Goal: Task Accomplishment & Management: Use online tool/utility

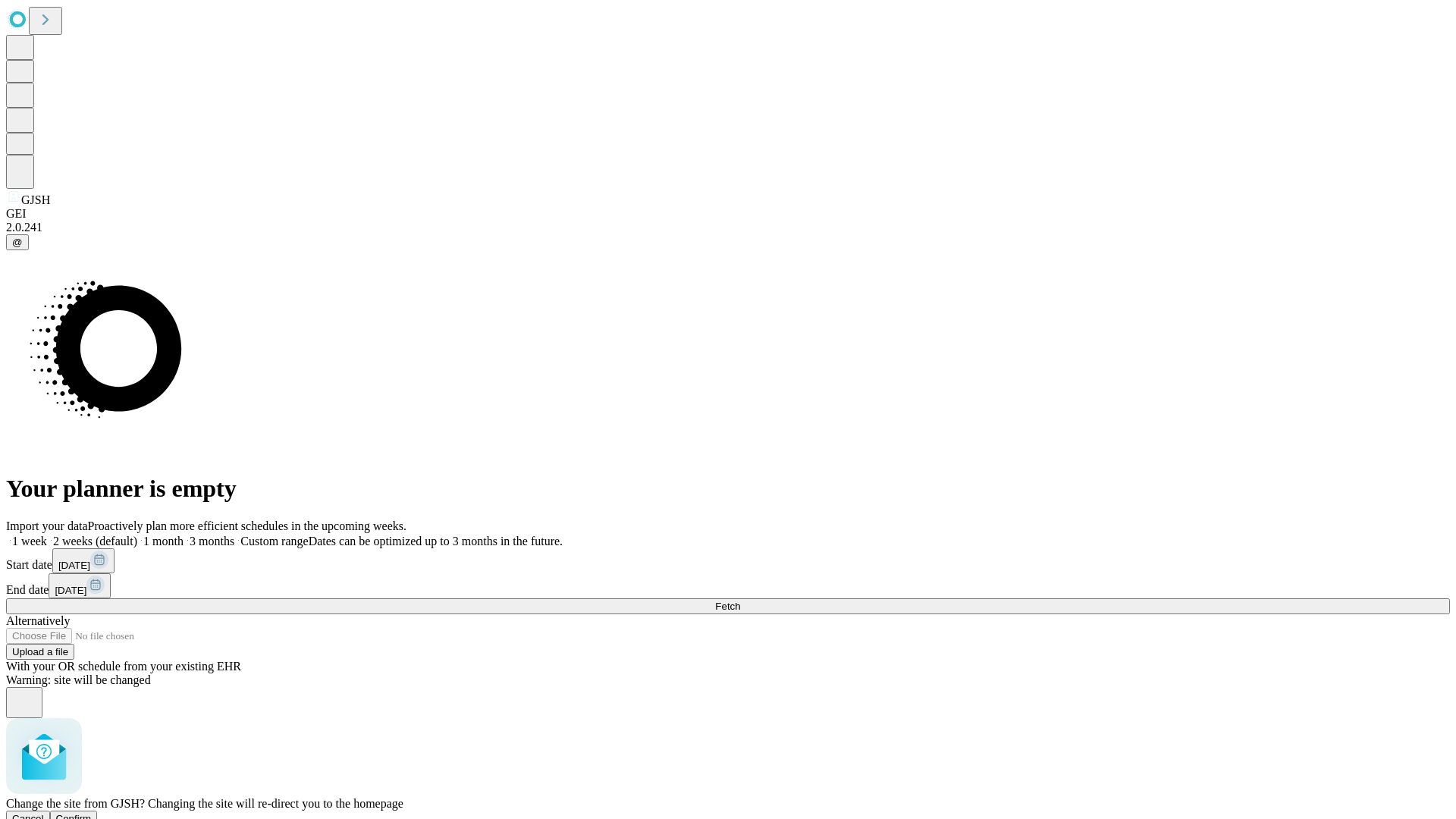
click at [92, 813] on span "Confirm" at bounding box center [74, 818] width 36 height 11
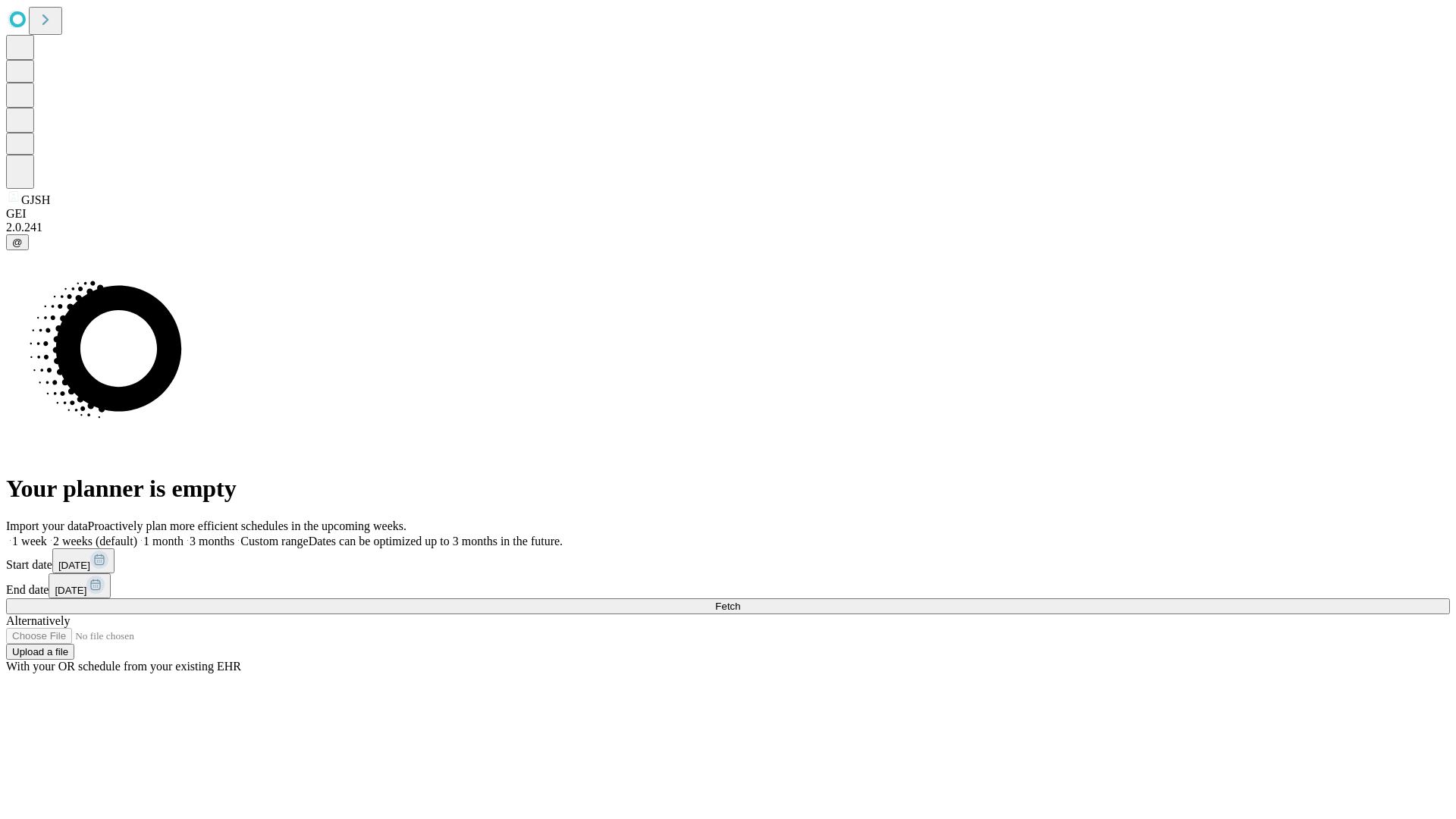
click at [137, 535] on label "2 weeks (default)" at bounding box center [92, 541] width 90 height 13
click at [740, 601] on span "Fetch" at bounding box center [727, 606] width 25 height 11
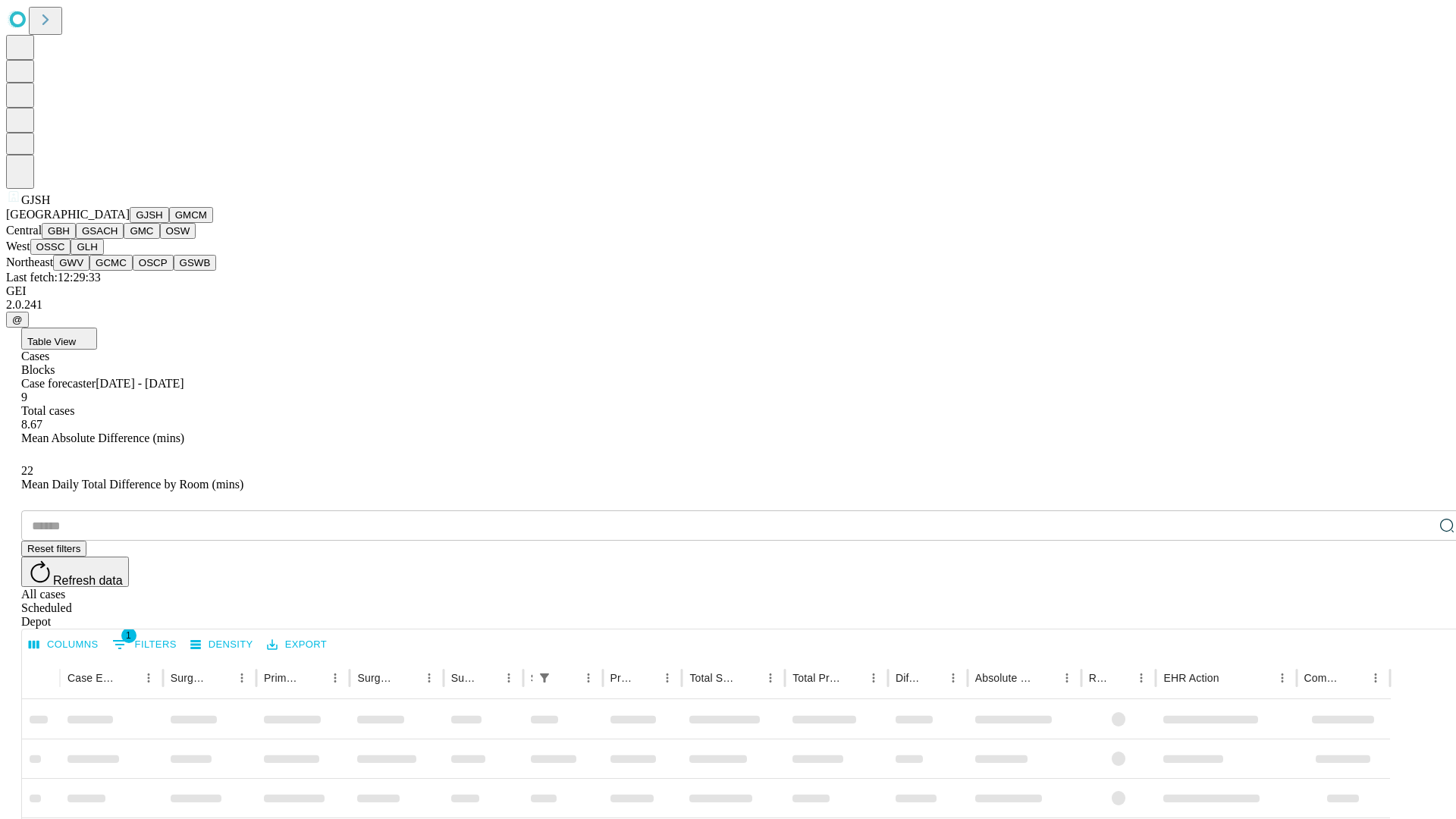
click at [169, 223] on button "GMCM" at bounding box center [191, 215] width 44 height 16
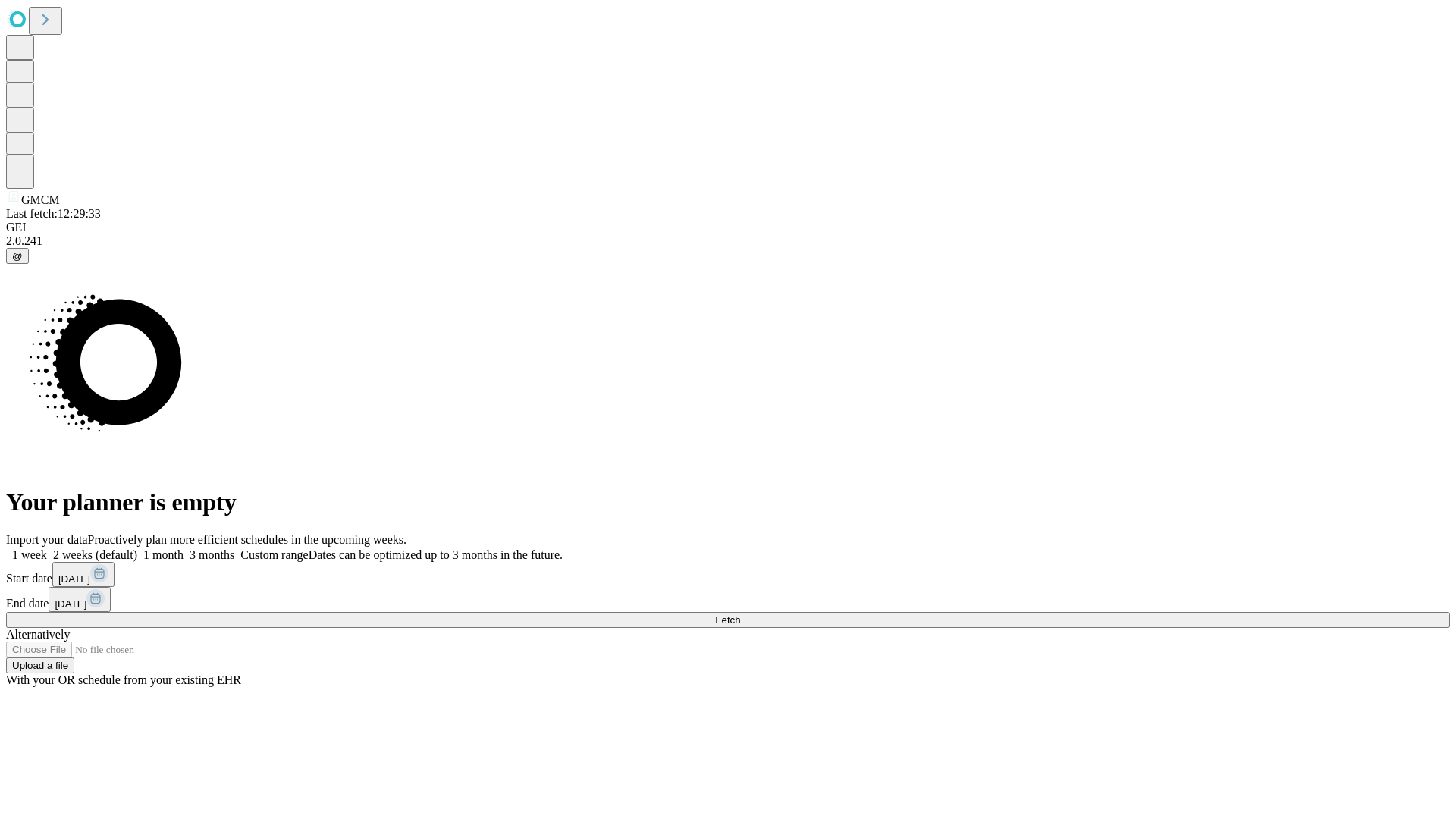
click at [137, 548] on label "2 weeks (default)" at bounding box center [92, 554] width 90 height 13
click at [740, 614] on span "Fetch" at bounding box center [727, 619] width 25 height 11
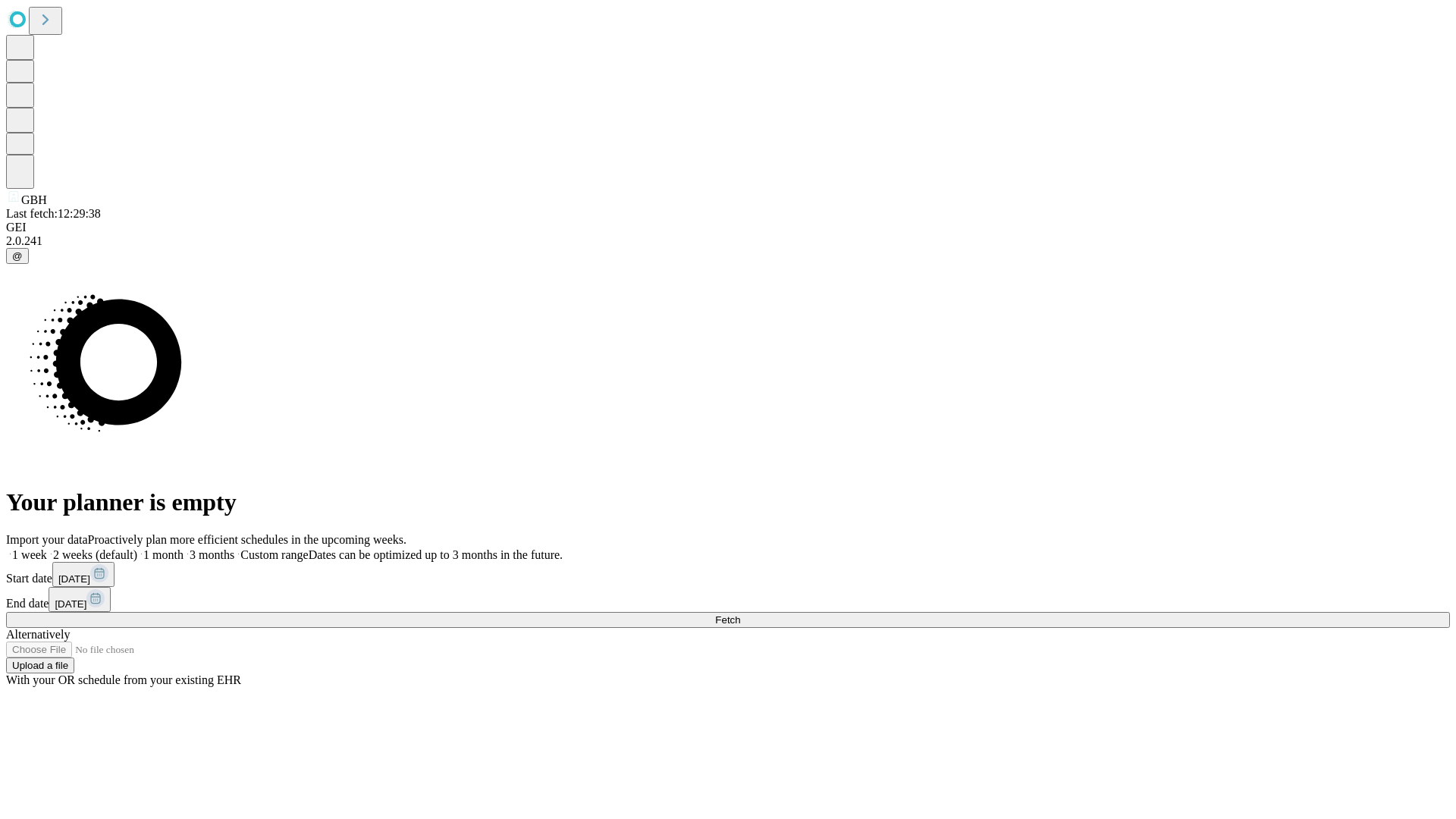
click at [137, 548] on label "2 weeks (default)" at bounding box center [92, 554] width 90 height 13
click at [740, 614] on span "Fetch" at bounding box center [727, 619] width 25 height 11
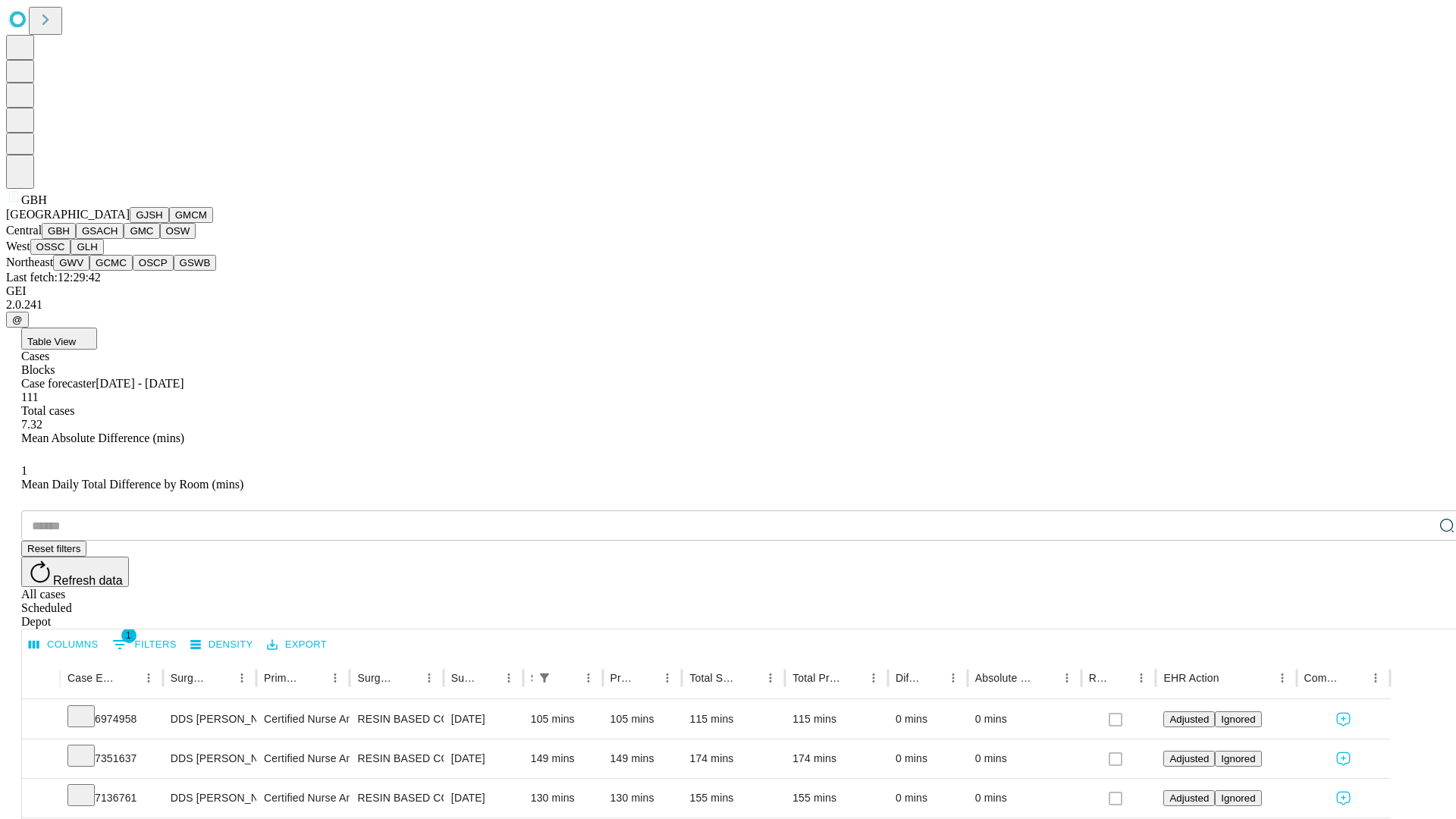
click at [117, 239] on button "GSACH" at bounding box center [99, 231] width 48 height 16
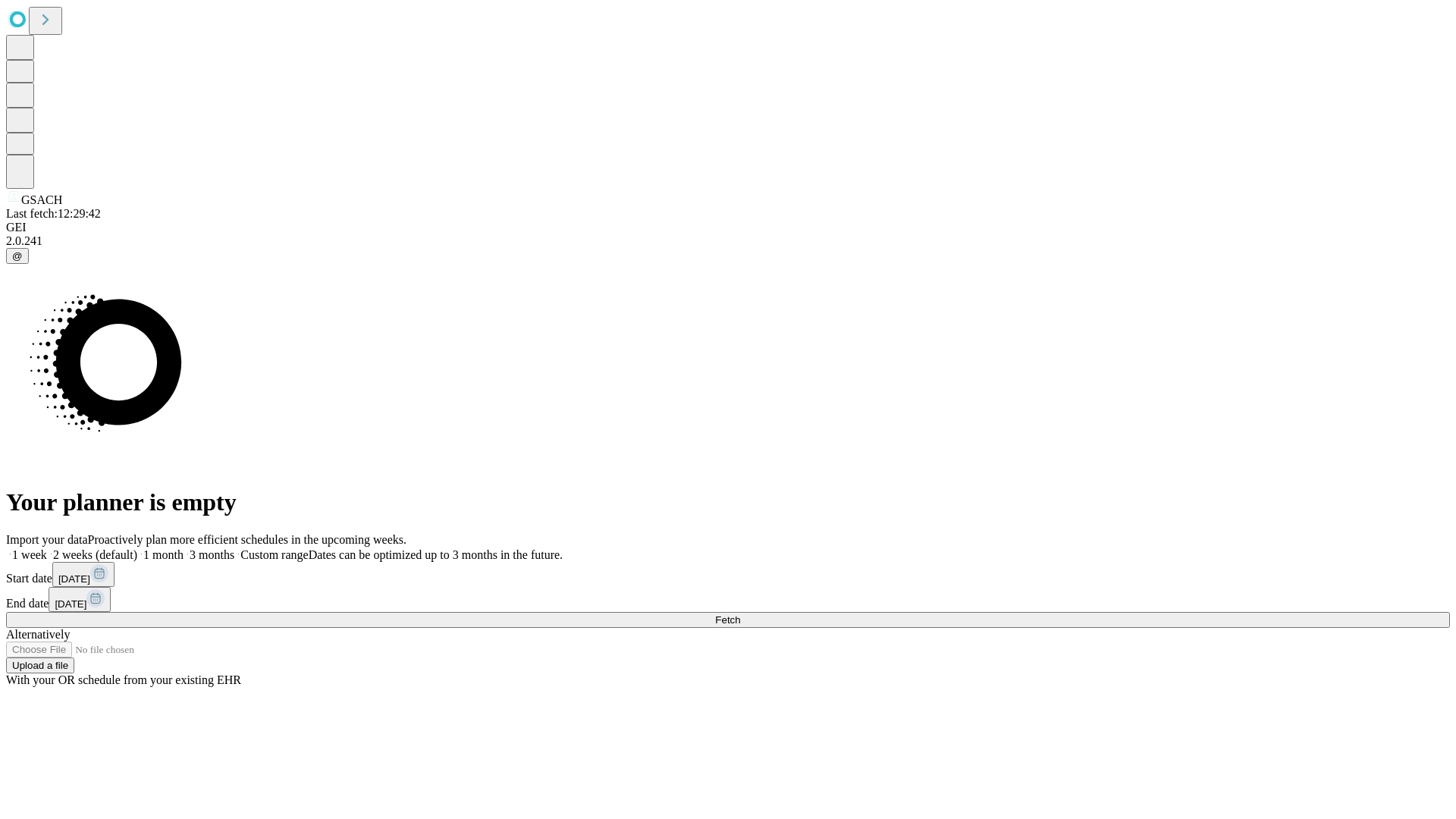
click at [137, 548] on label "2 weeks (default)" at bounding box center [92, 554] width 90 height 13
click at [740, 614] on span "Fetch" at bounding box center [727, 619] width 25 height 11
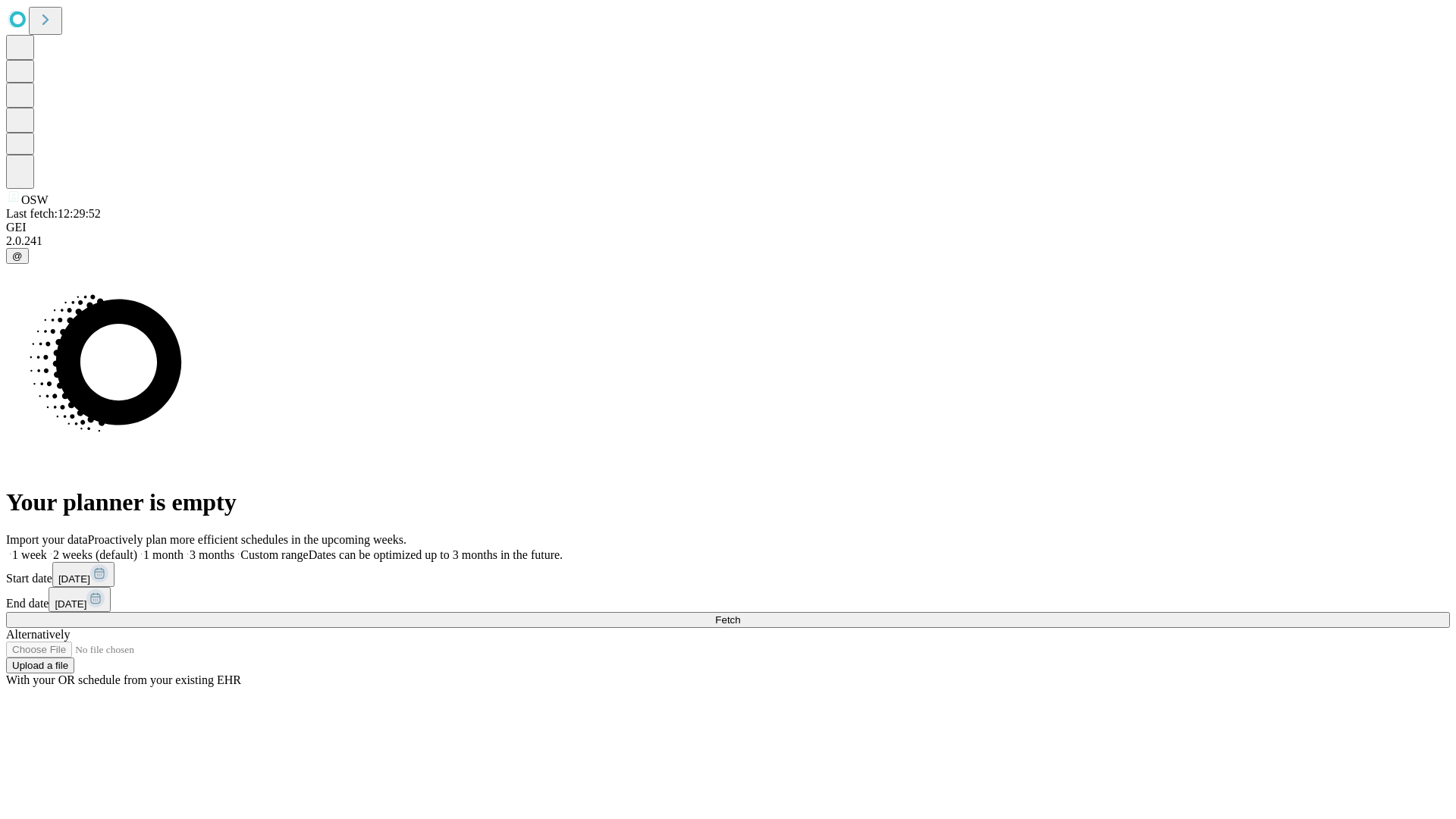
click at [740, 614] on span "Fetch" at bounding box center [727, 619] width 25 height 11
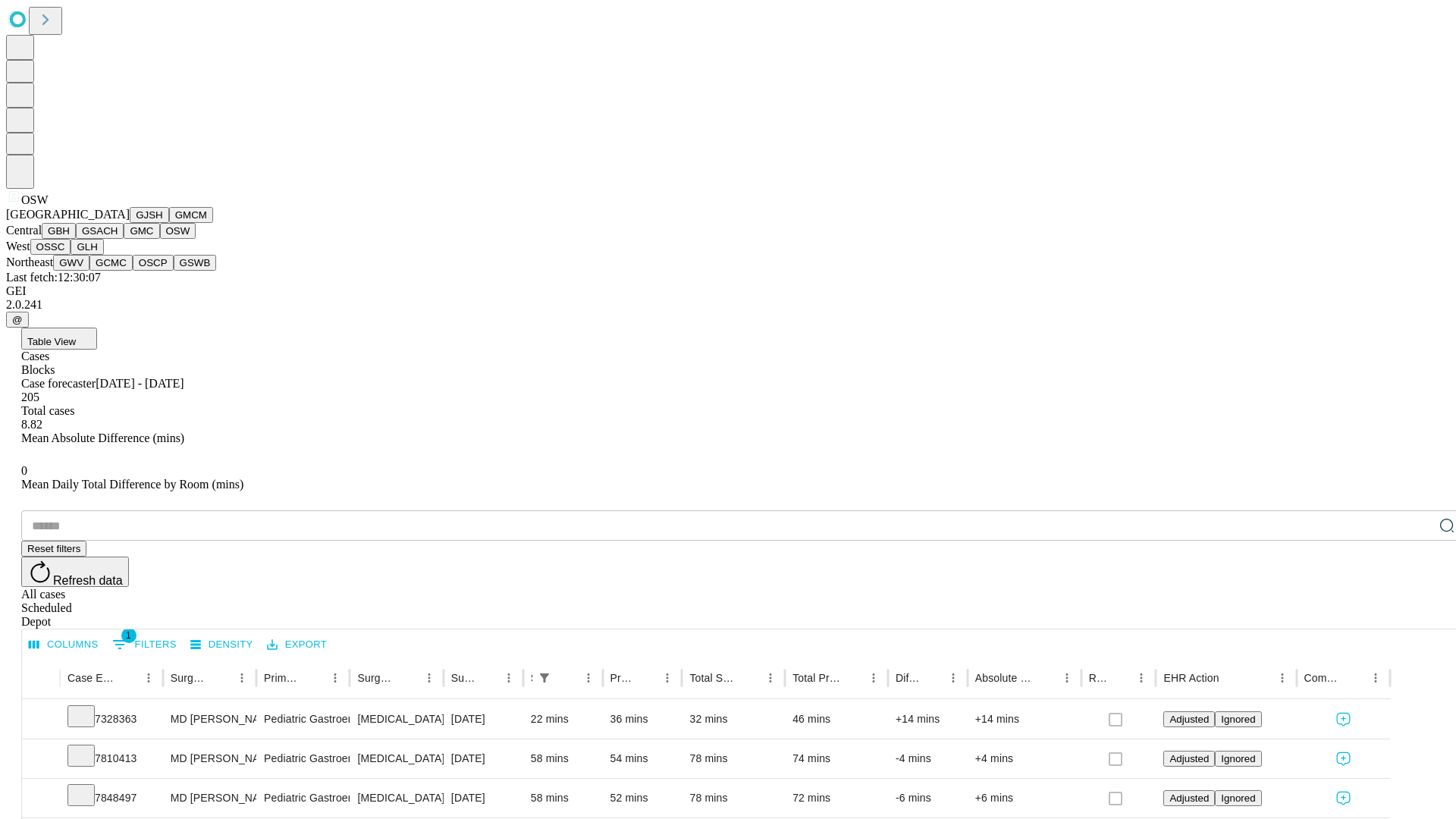
click at [71, 254] on button "OSSC" at bounding box center [50, 247] width 41 height 16
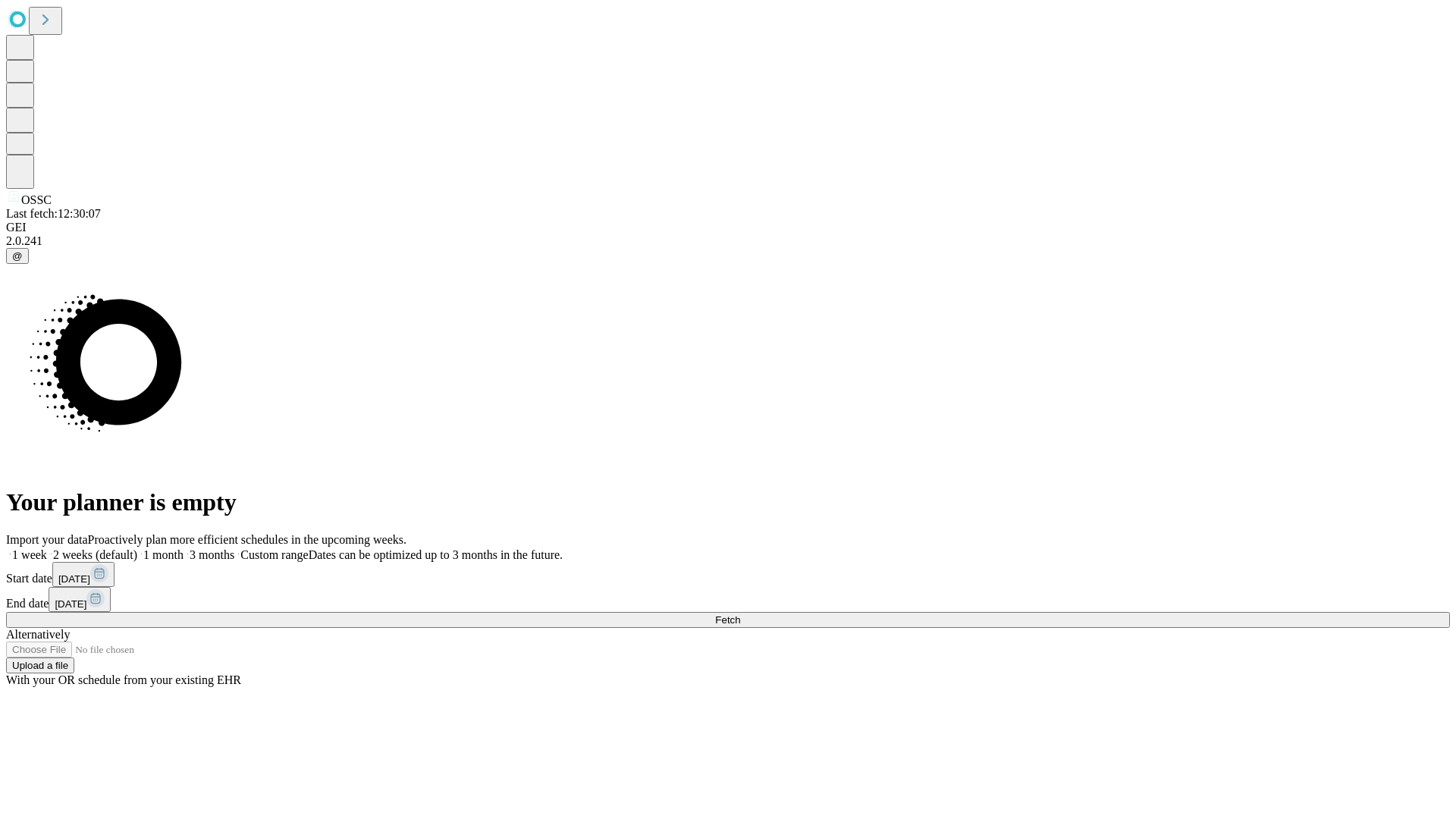
click at [137, 548] on label "2 weeks (default)" at bounding box center [92, 554] width 90 height 13
click at [740, 614] on span "Fetch" at bounding box center [727, 619] width 25 height 11
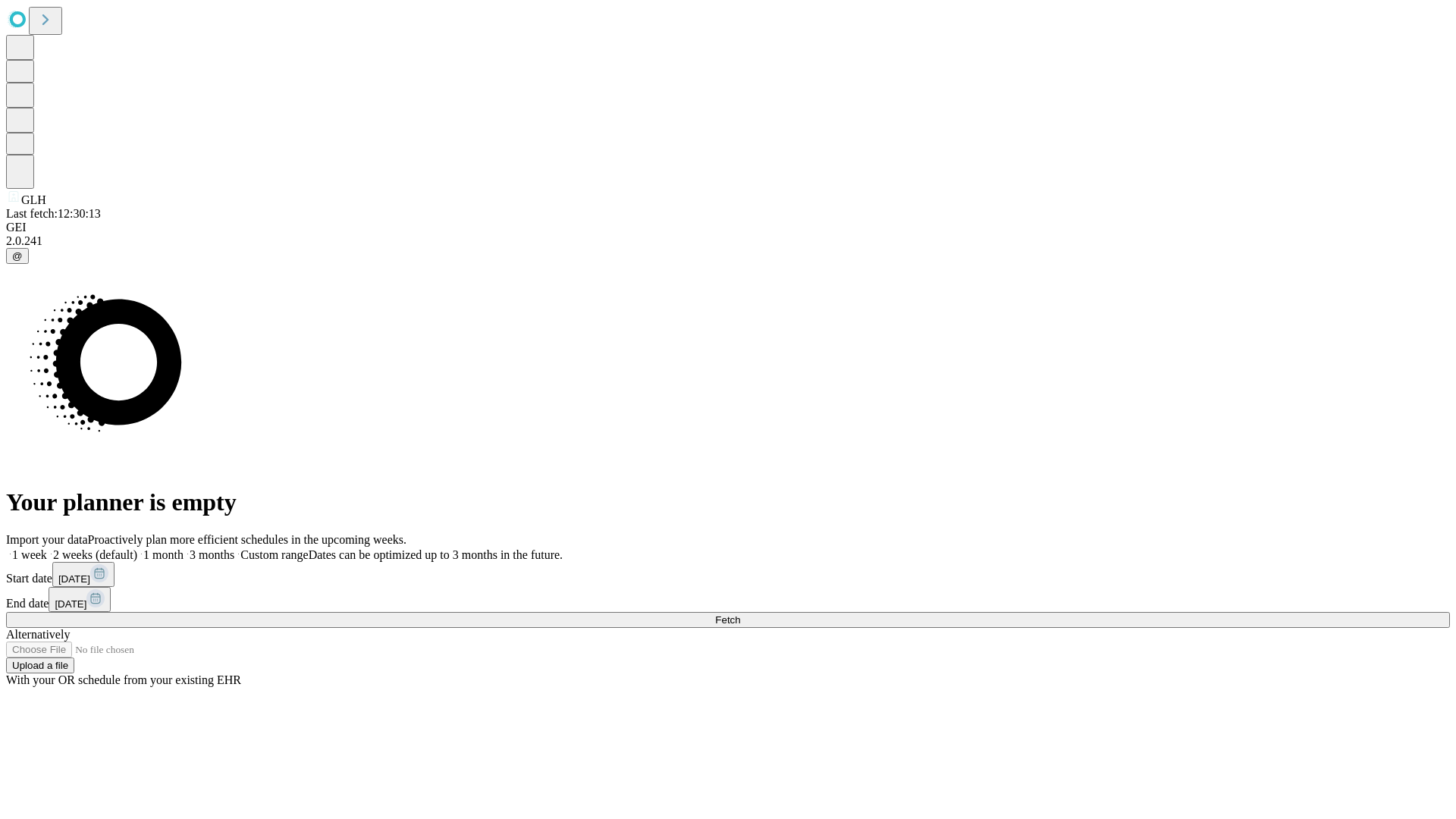
click at [740, 614] on span "Fetch" at bounding box center [727, 619] width 25 height 11
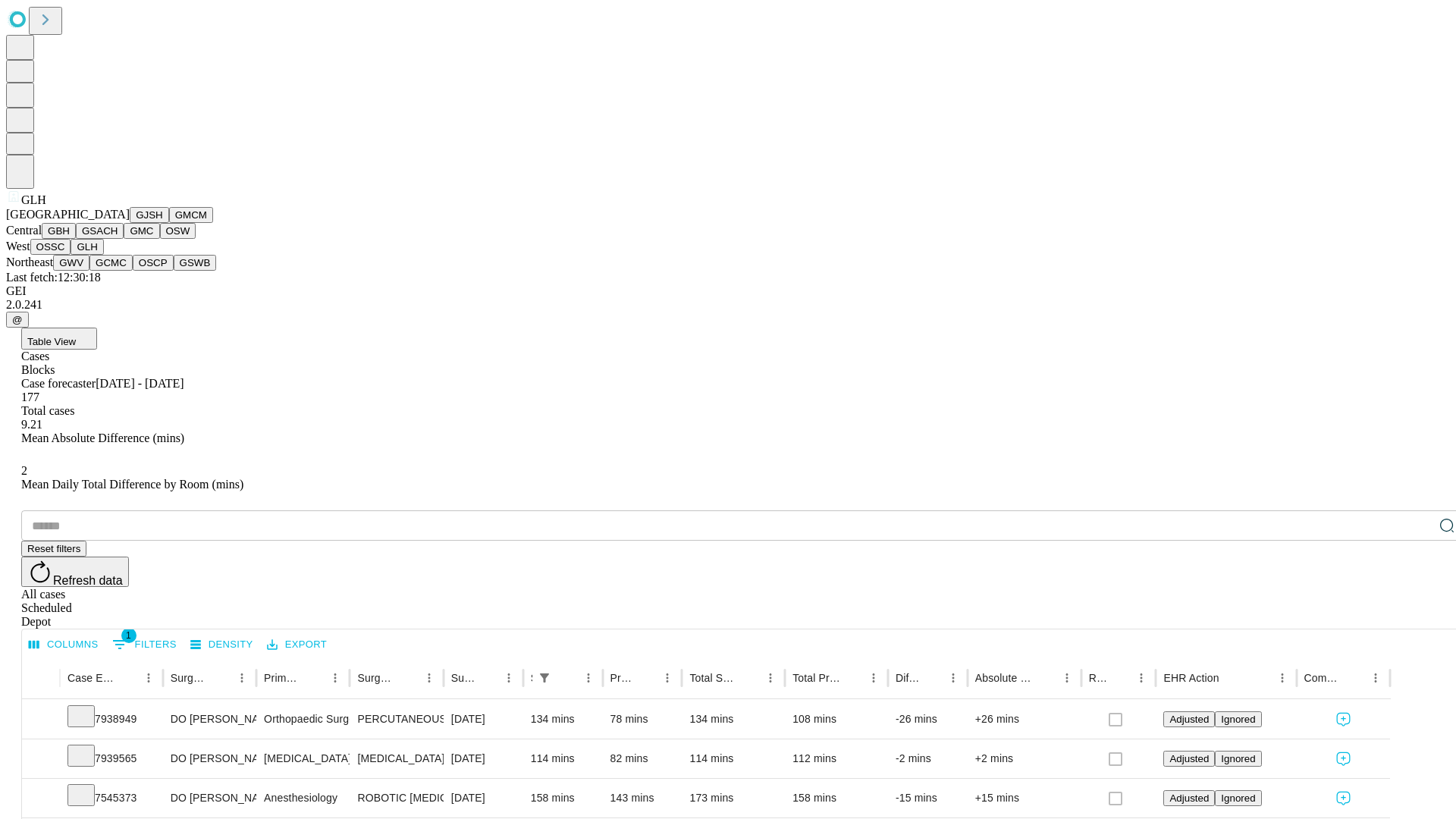
click at [89, 271] on button "GWV" at bounding box center [71, 262] width 36 height 16
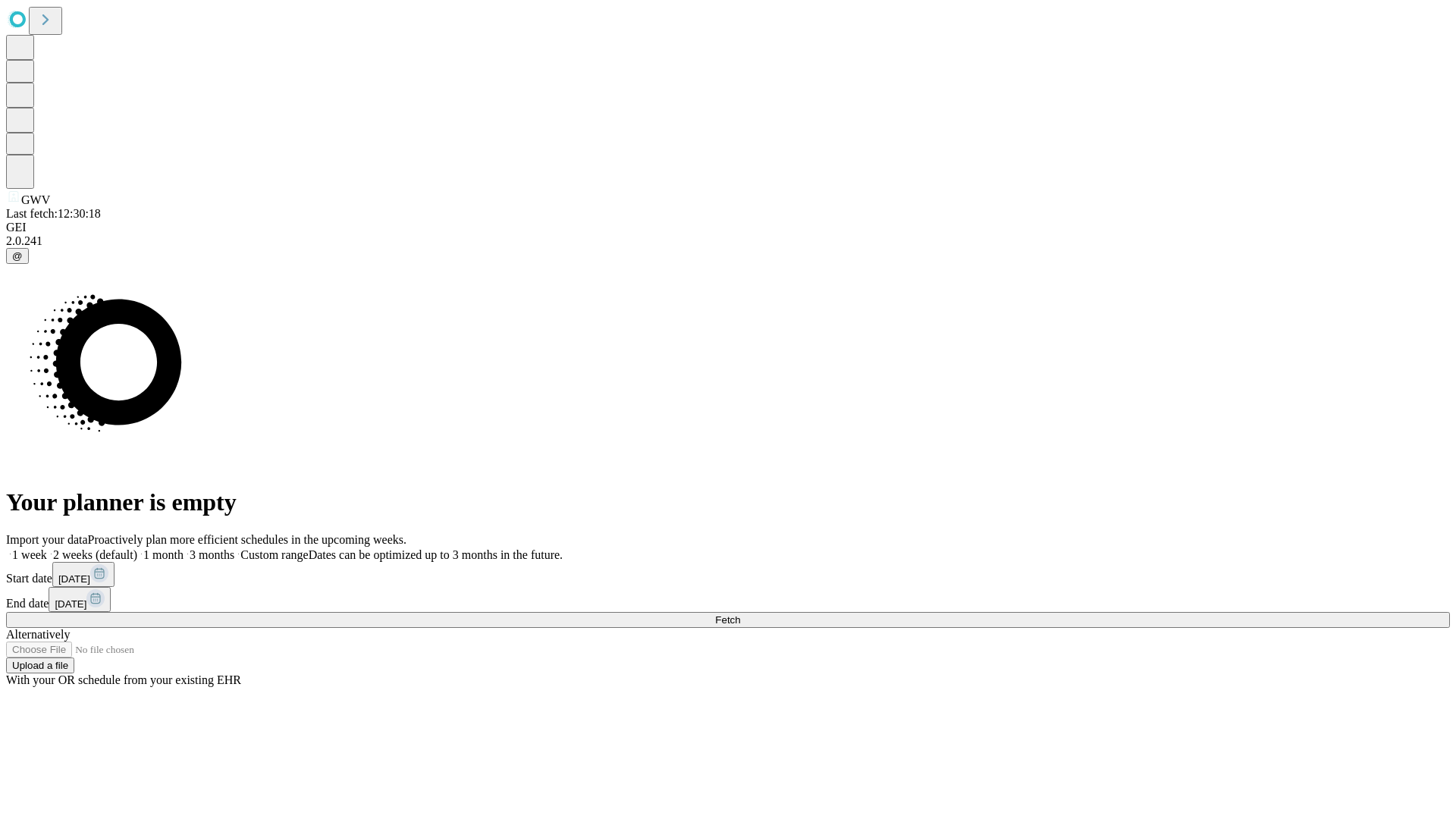
click at [137, 548] on label "2 weeks (default)" at bounding box center [92, 554] width 90 height 13
click at [740, 614] on span "Fetch" at bounding box center [727, 619] width 25 height 11
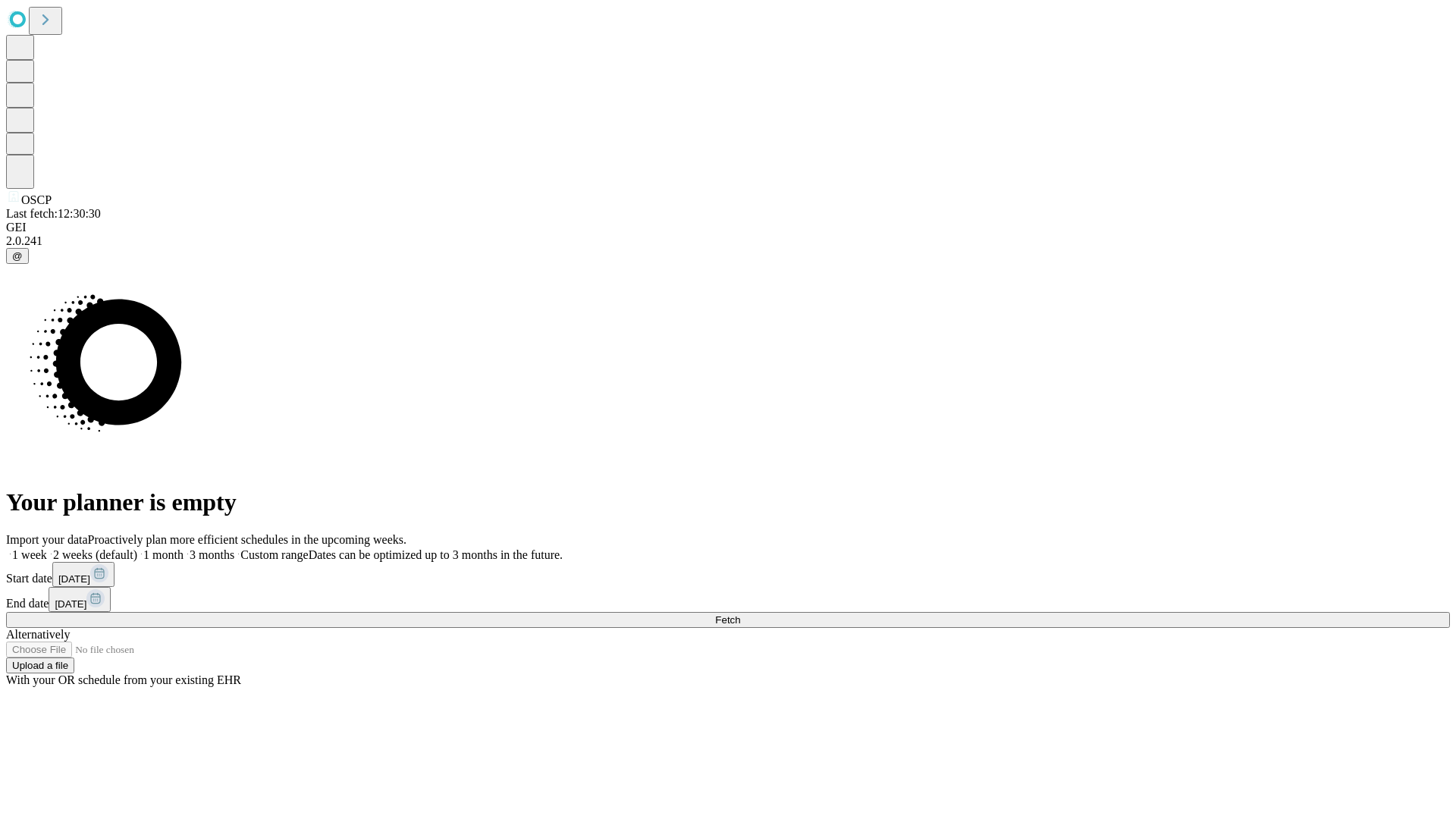
click at [137, 548] on label "2 weeks (default)" at bounding box center [92, 554] width 90 height 13
click at [740, 614] on span "Fetch" at bounding box center [727, 619] width 25 height 11
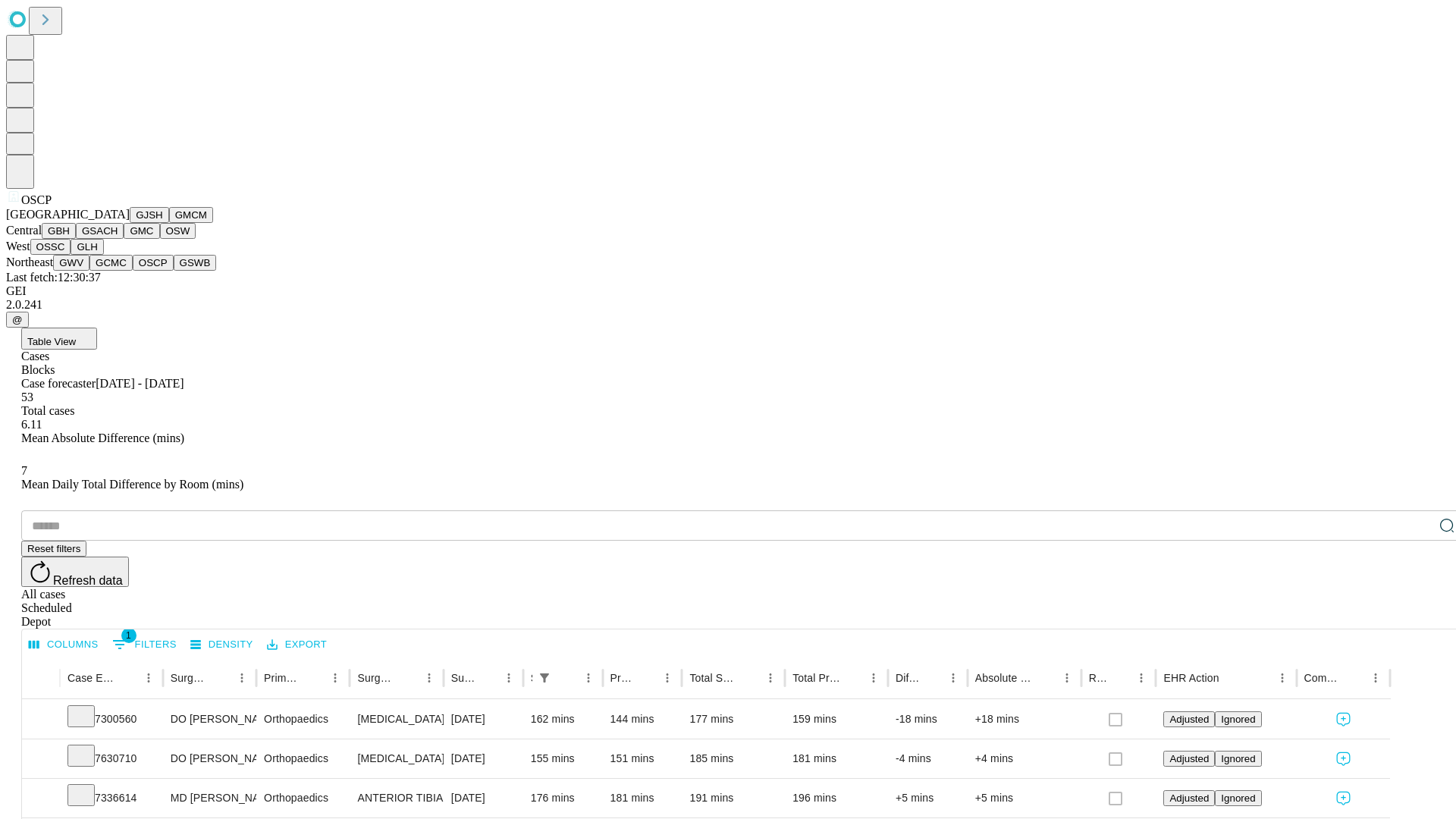
click at [174, 271] on button "GSWB" at bounding box center [195, 262] width 43 height 16
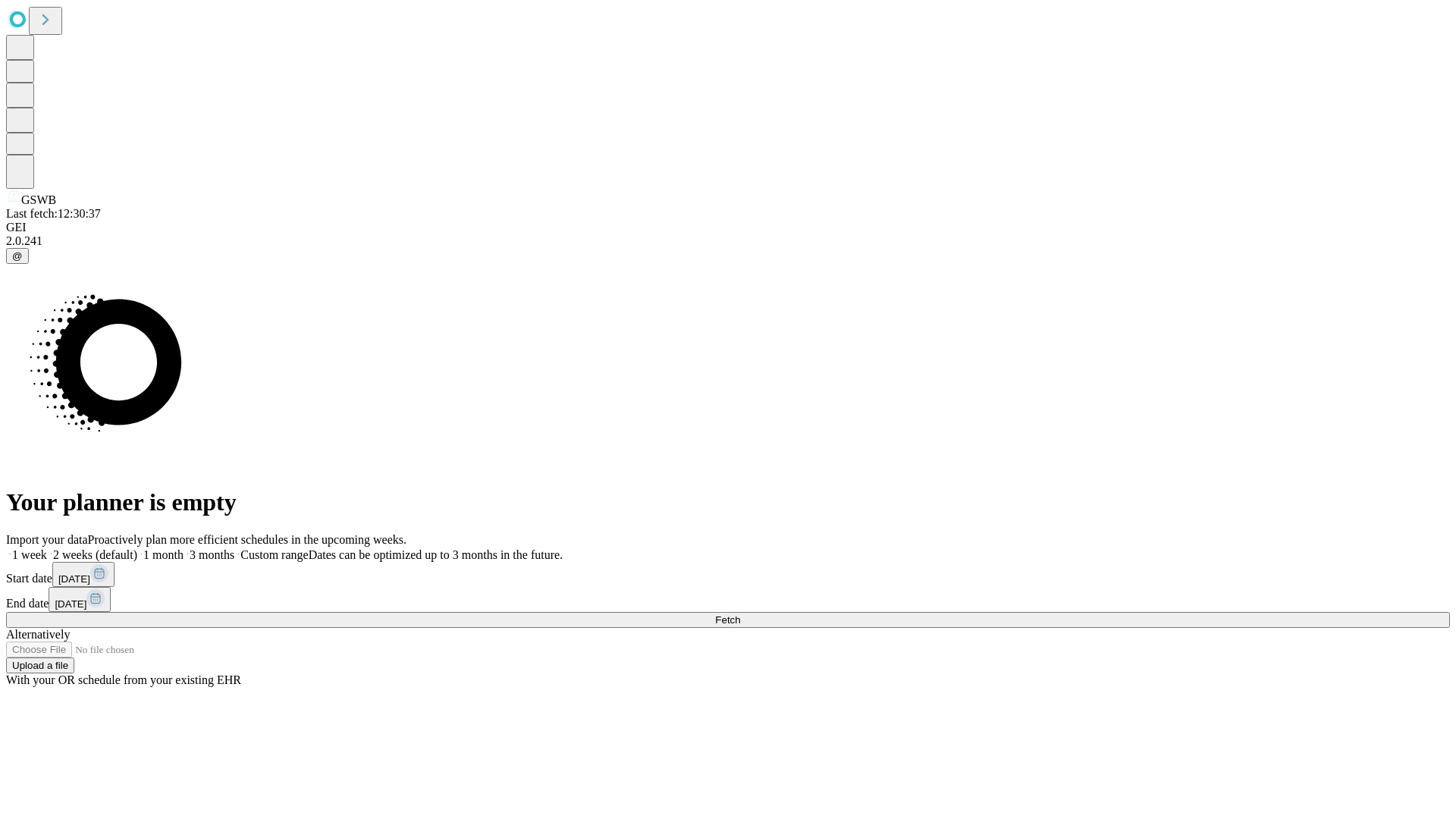
click at [137, 548] on label "2 weeks (default)" at bounding box center [92, 554] width 90 height 13
click at [740, 614] on span "Fetch" at bounding box center [727, 619] width 25 height 11
